Goal: Task Accomplishment & Management: Complete application form

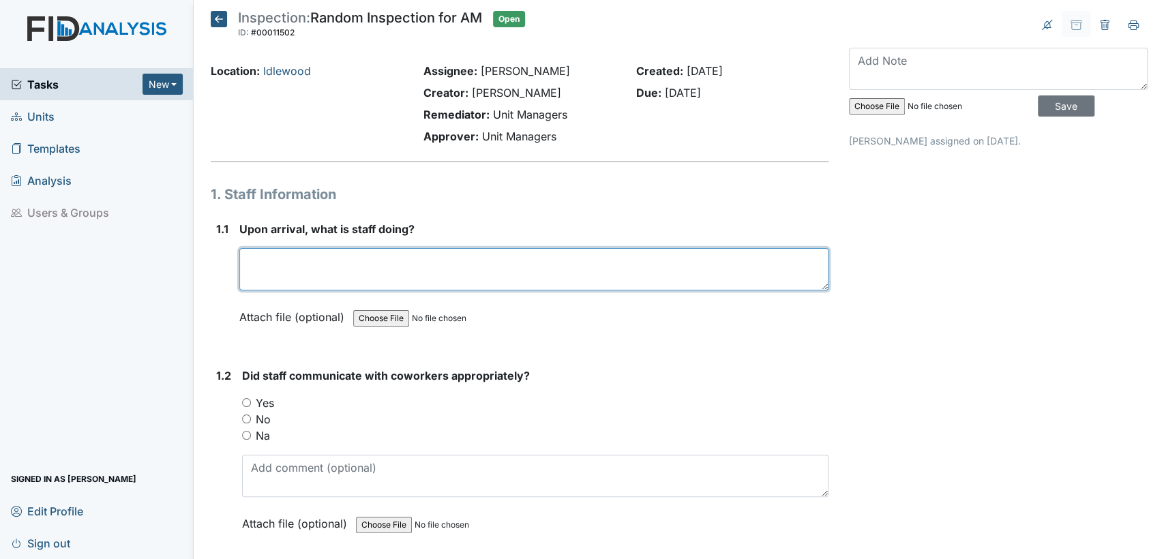
click at [290, 280] on textarea at bounding box center [533, 269] width 589 height 42
type textarea "getting consumers ready"
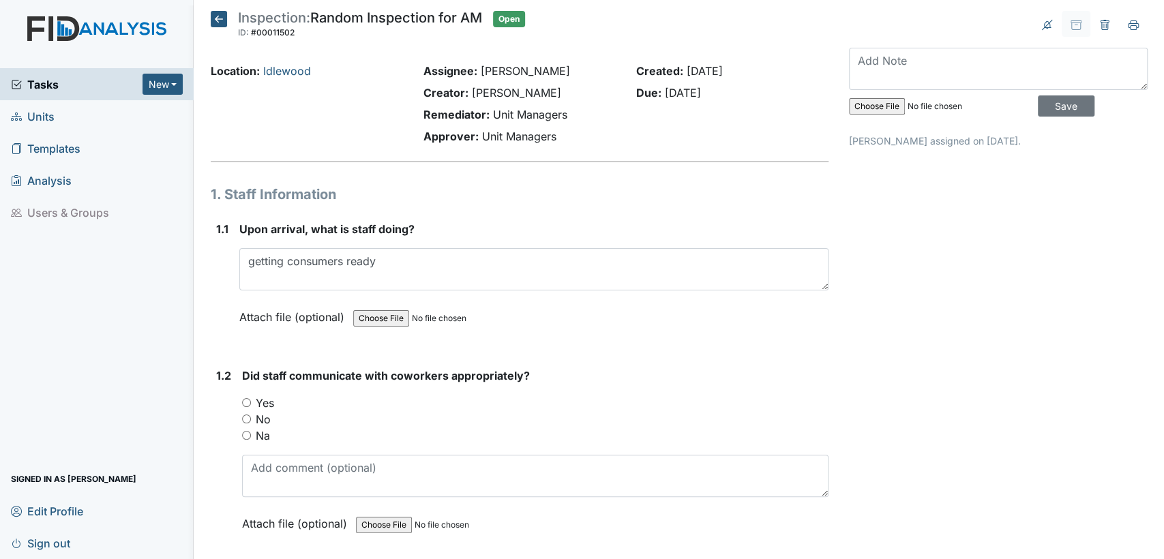
click at [245, 400] on input "Yes" at bounding box center [246, 402] width 9 height 9
radio input "true"
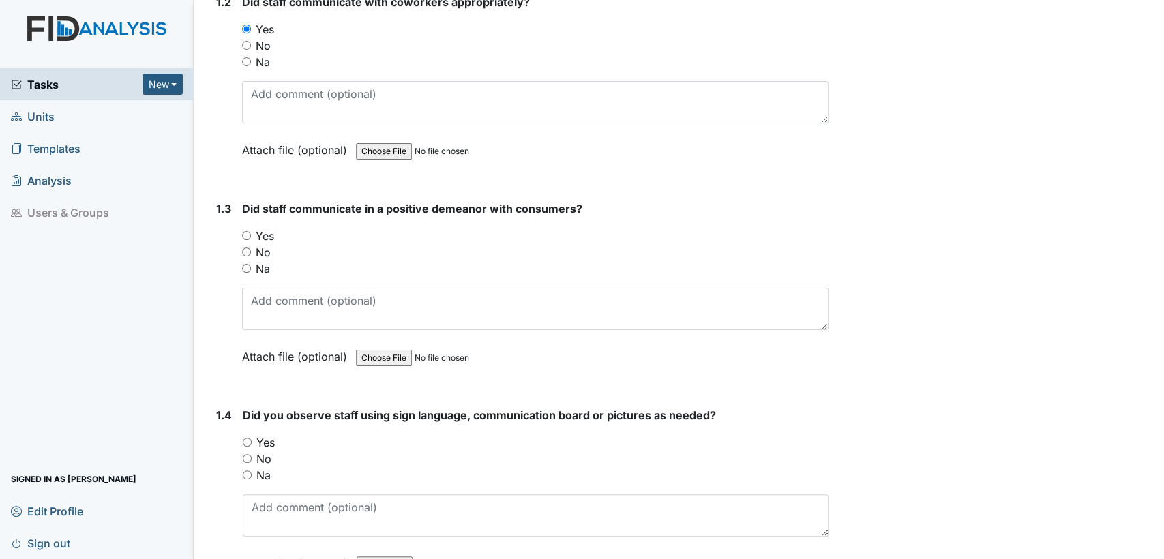
scroll to position [414, 0]
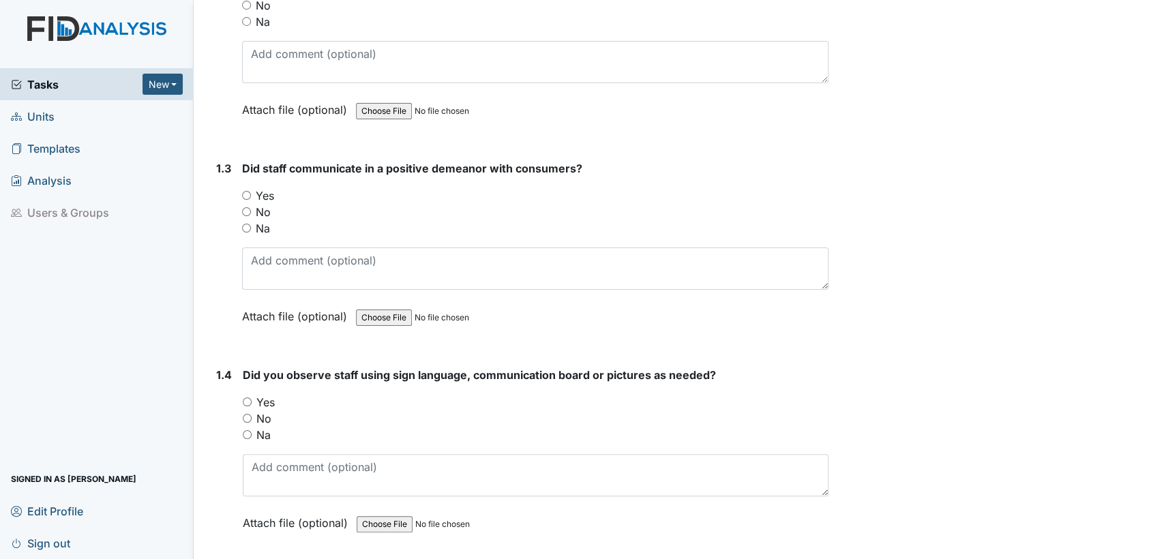
click at [242, 196] on input "Yes" at bounding box center [246, 195] width 9 height 9
radio input "true"
click at [245, 400] on input "Yes" at bounding box center [247, 401] width 9 height 9
radio input "true"
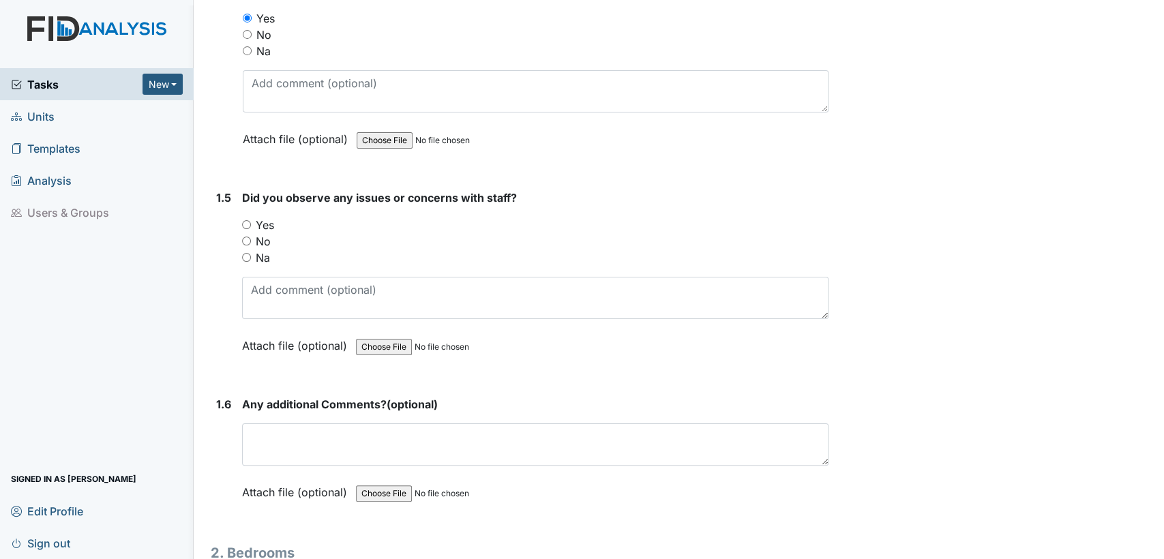
scroll to position [807, 0]
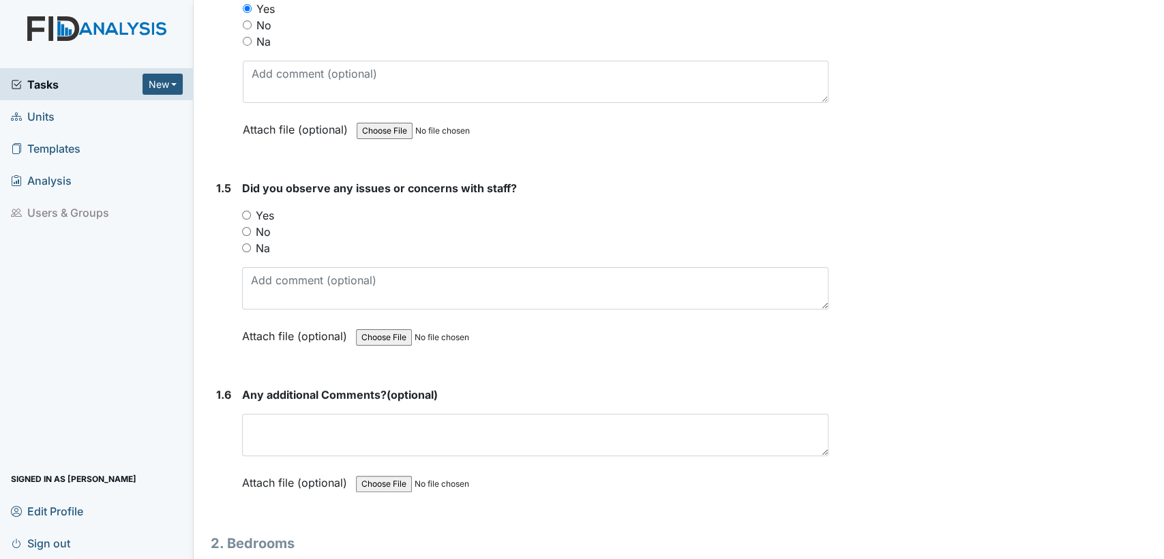
click at [247, 228] on input "No" at bounding box center [246, 231] width 9 height 9
radio input "true"
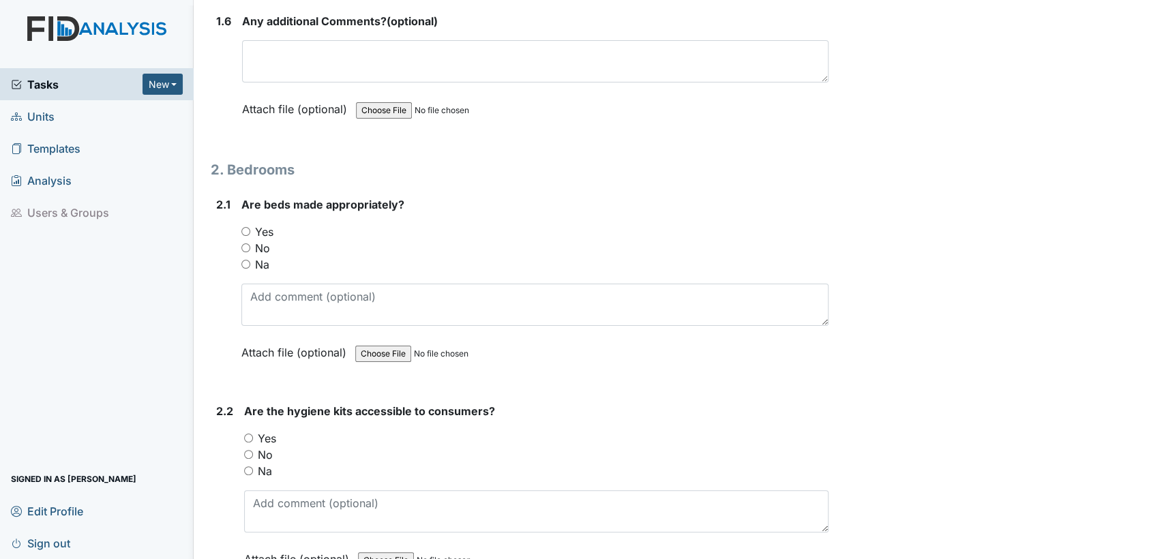
scroll to position [1191, 0]
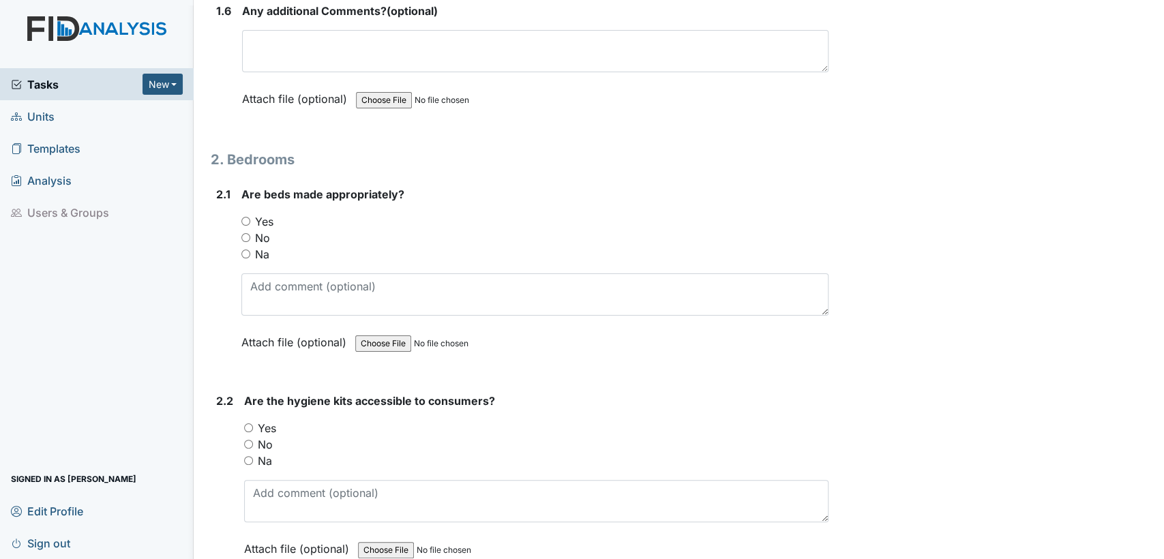
click at [243, 218] on input "Yes" at bounding box center [245, 221] width 9 height 9
radio input "true"
click at [246, 423] on input "Yes" at bounding box center [248, 427] width 9 height 9
radio input "true"
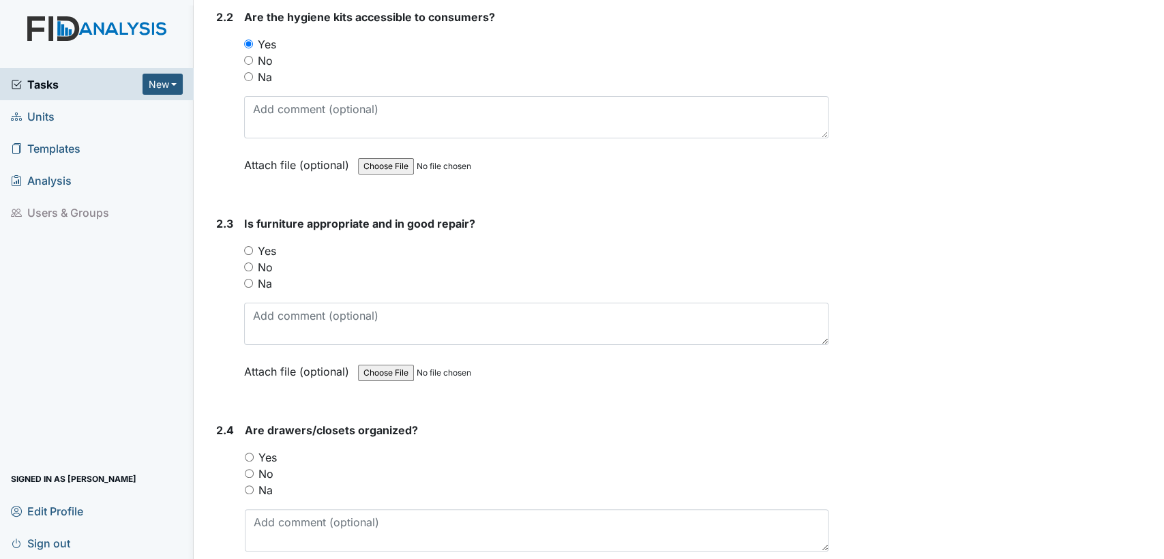
scroll to position [1585, 0]
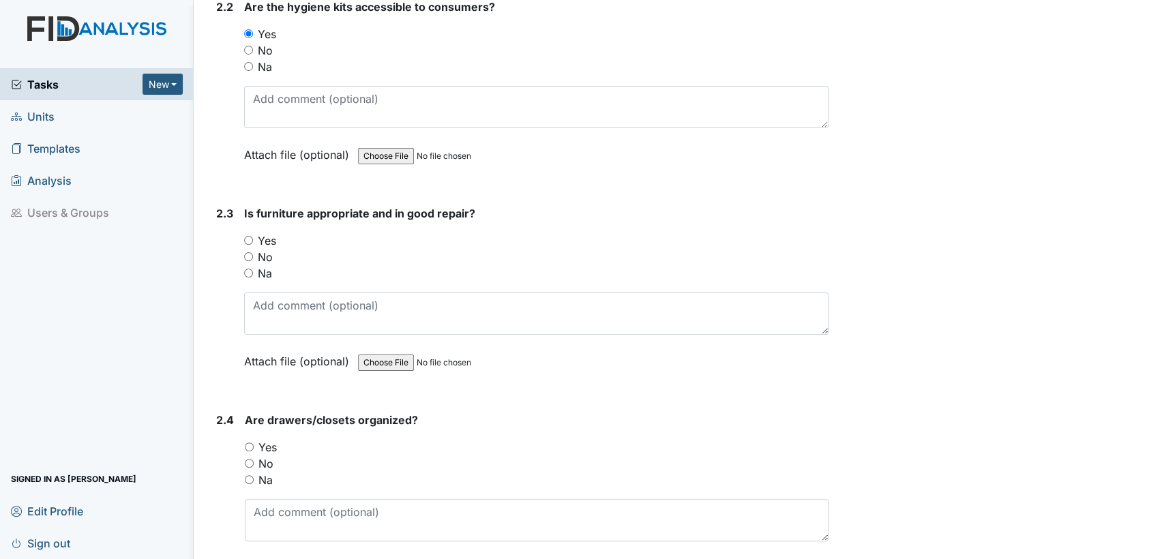
click at [247, 236] on input "Yes" at bounding box center [248, 240] width 9 height 9
radio input "true"
click at [250, 442] on input "Yes" at bounding box center [249, 446] width 9 height 9
radio input "true"
